Goal: Task Accomplishment & Management: Manage account settings

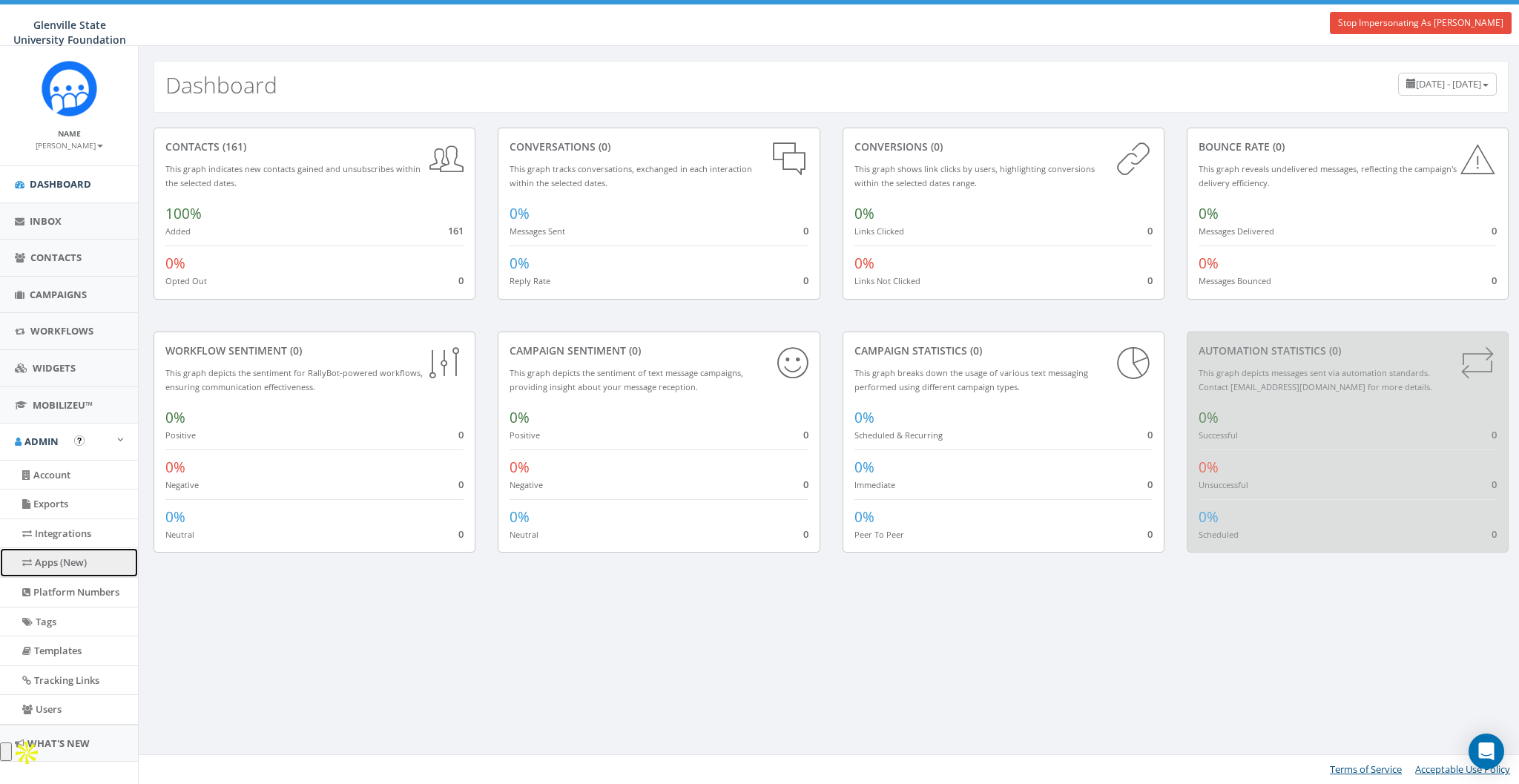
click at [61, 558] on link "Apps (New)" at bounding box center [69, 563] width 138 height 29
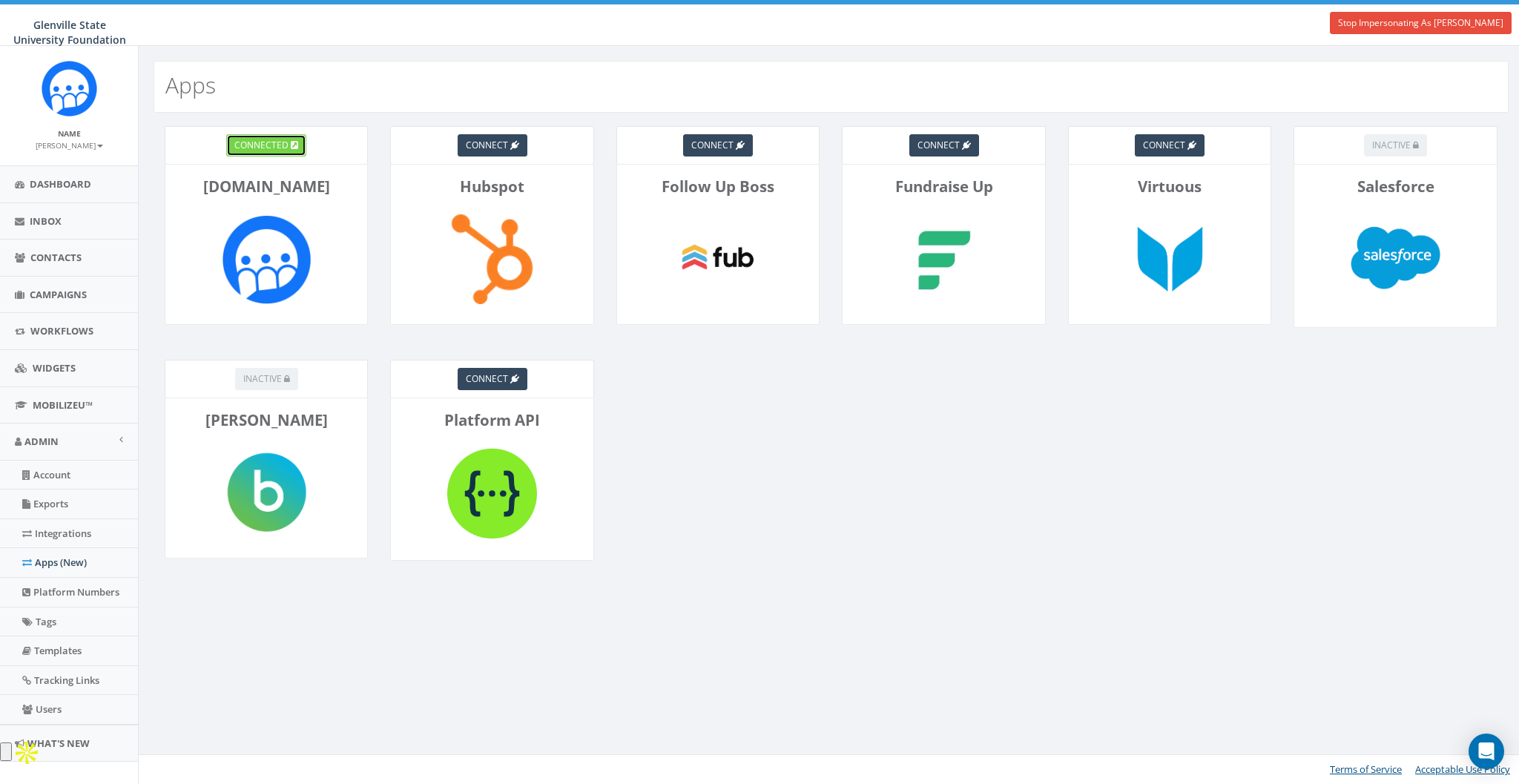
click at [265, 139] on span "connected" at bounding box center [261, 144] width 54 height 12
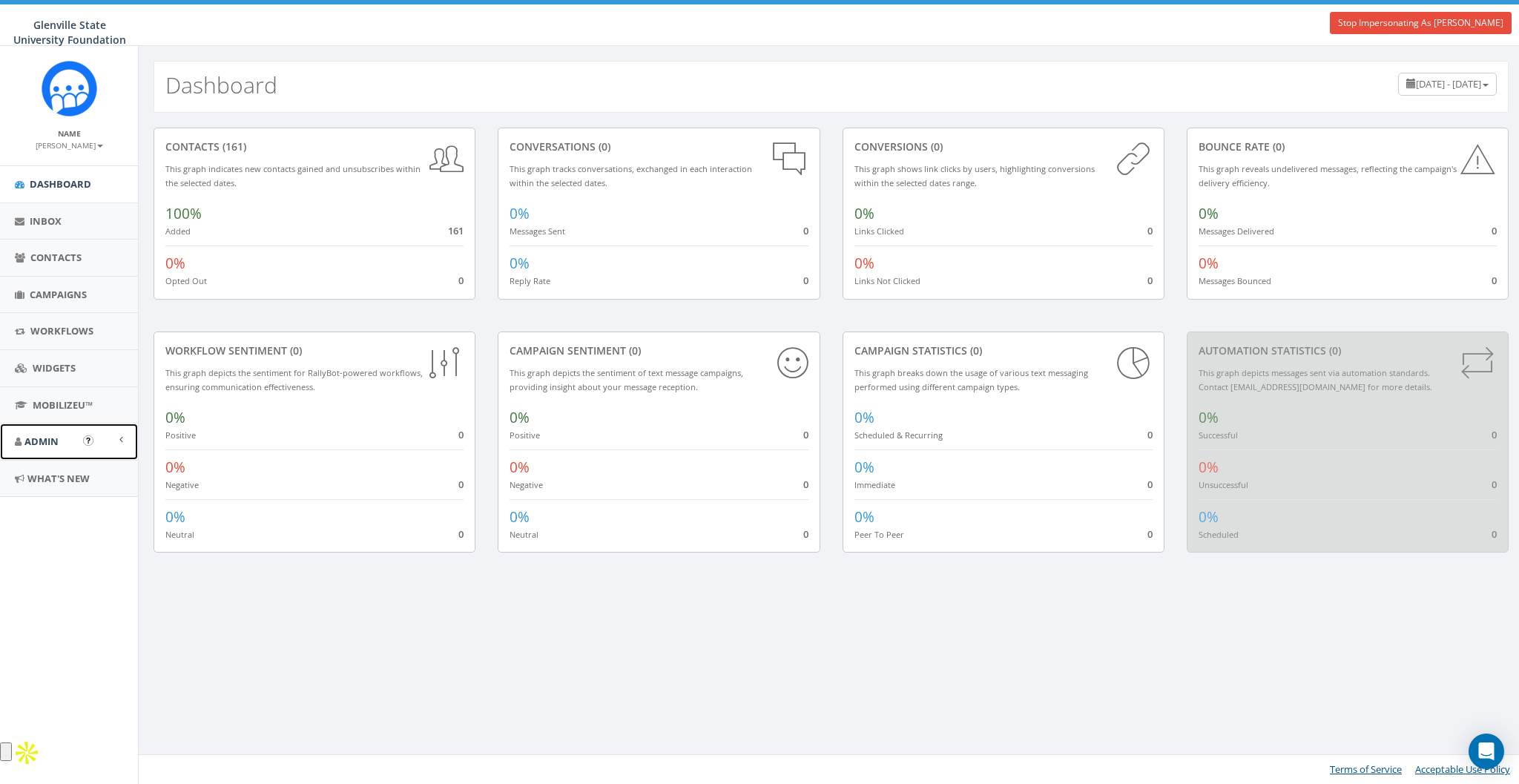
click at [59, 429] on link "Admin" at bounding box center [69, 442] width 138 height 37
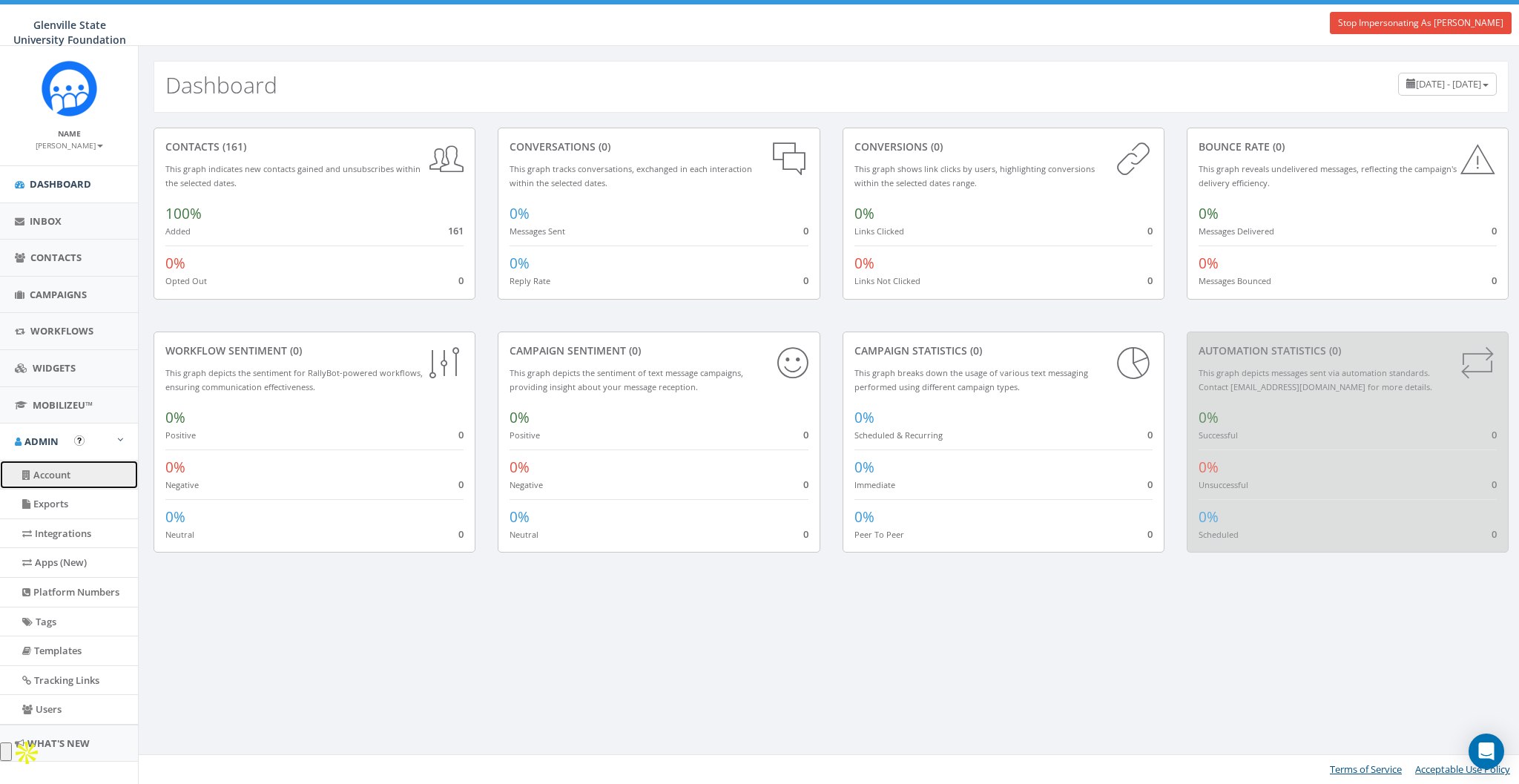
click at [46, 479] on link "Account" at bounding box center [69, 476] width 138 height 29
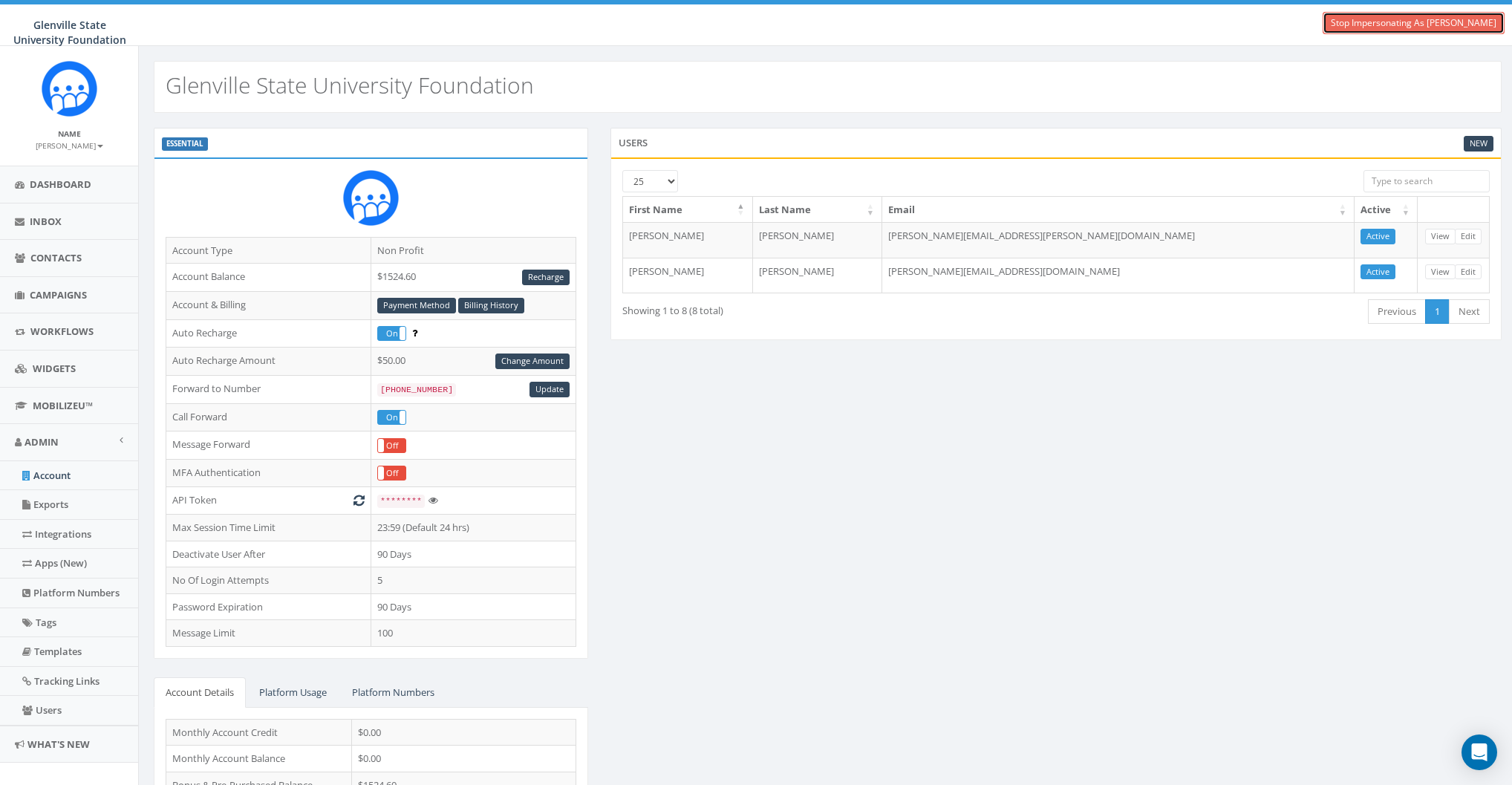
click at [1395, 21] on link "Stop Impersonating As [PERSON_NAME]" at bounding box center [1413, 22] width 182 height 22
